Goal: Task Accomplishment & Management: Manage account settings

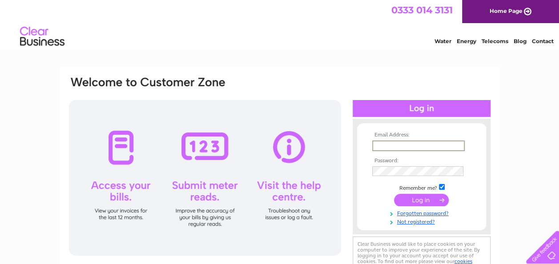
click at [384, 143] on input "text" at bounding box center [418, 146] width 93 height 11
type input "[EMAIL_ADDRESS][DOMAIN_NAME]"
click at [423, 197] on input "submit" at bounding box center [421, 199] width 55 height 12
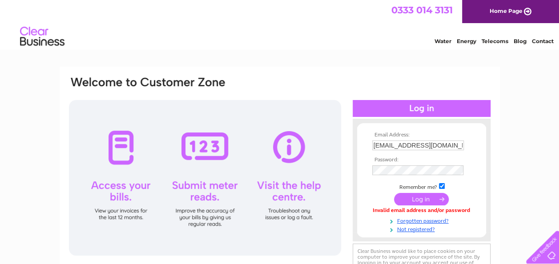
click at [423, 200] on input "submit" at bounding box center [421, 199] width 55 height 12
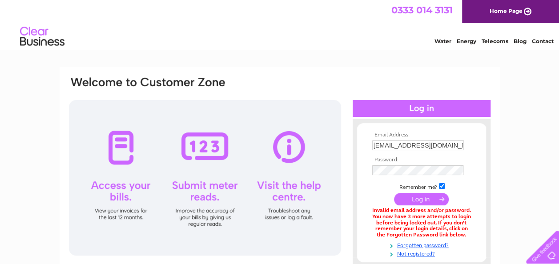
click at [473, 183] on form "Email Address: [EMAIL_ADDRESS][DOMAIN_NAME] Password:" at bounding box center [421, 194] width 129 height 125
